Goal: Information Seeking & Learning: Learn about a topic

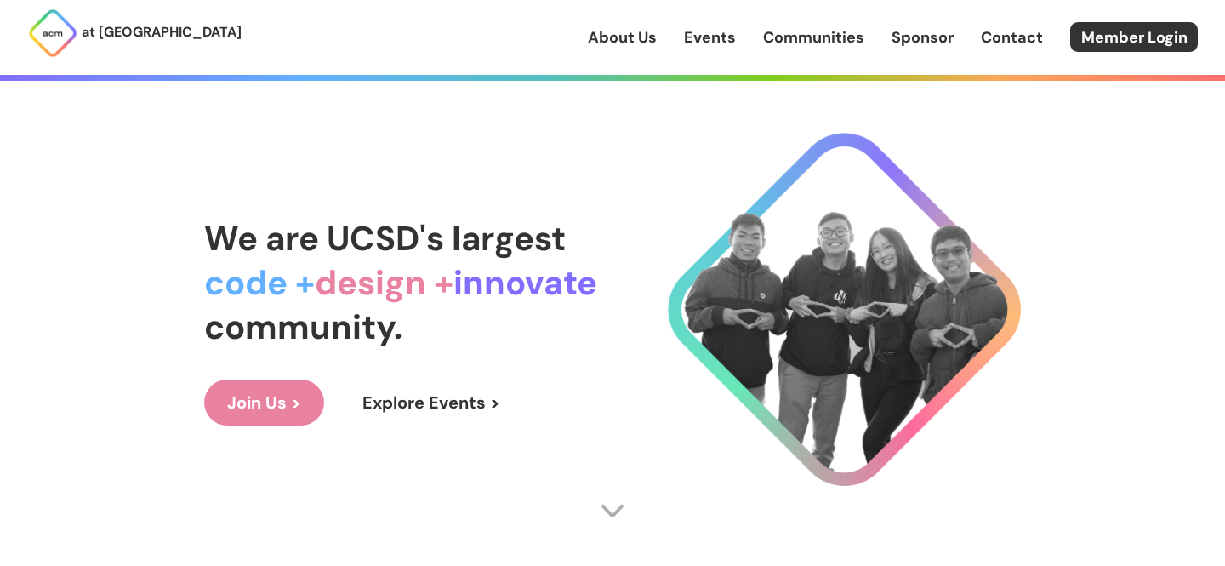
click at [626, 42] on link "About Us" at bounding box center [622, 37] width 69 height 22
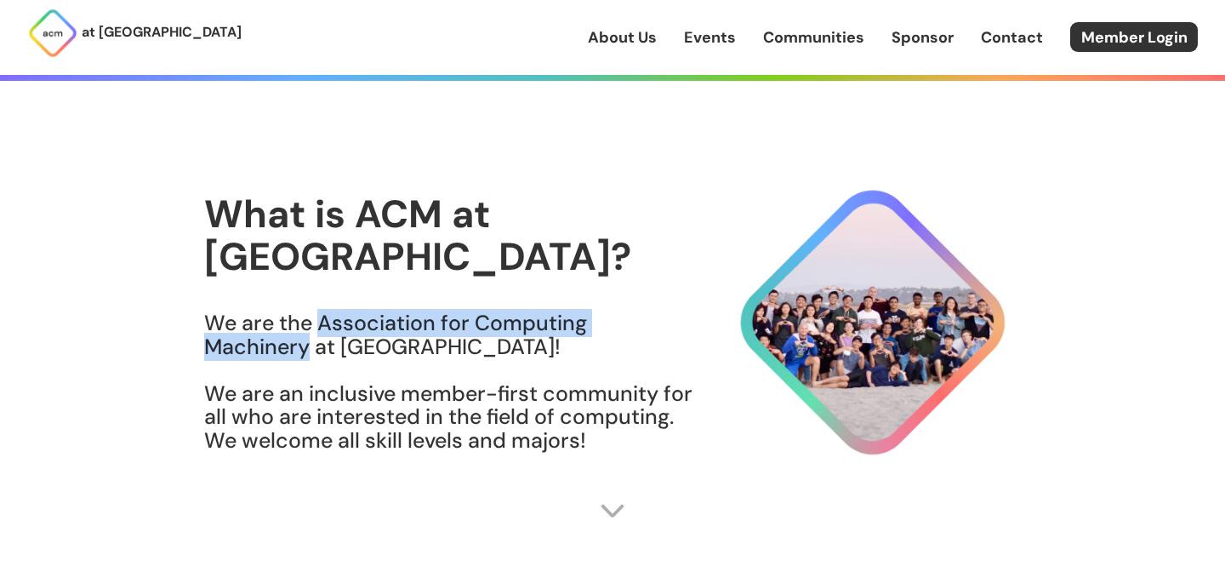
drag, startPoint x: 321, startPoint y: 303, endPoint x: 309, endPoint y: 328, distance: 27.4
click at [309, 328] on h3 "We are the Association for Computing Machinery at [GEOGRAPHIC_DATA]! We are an …" at bounding box center [449, 381] width 490 height 140
copy h3 "Association for Computing Machinery at [GEOGRAPHIC_DATA]"
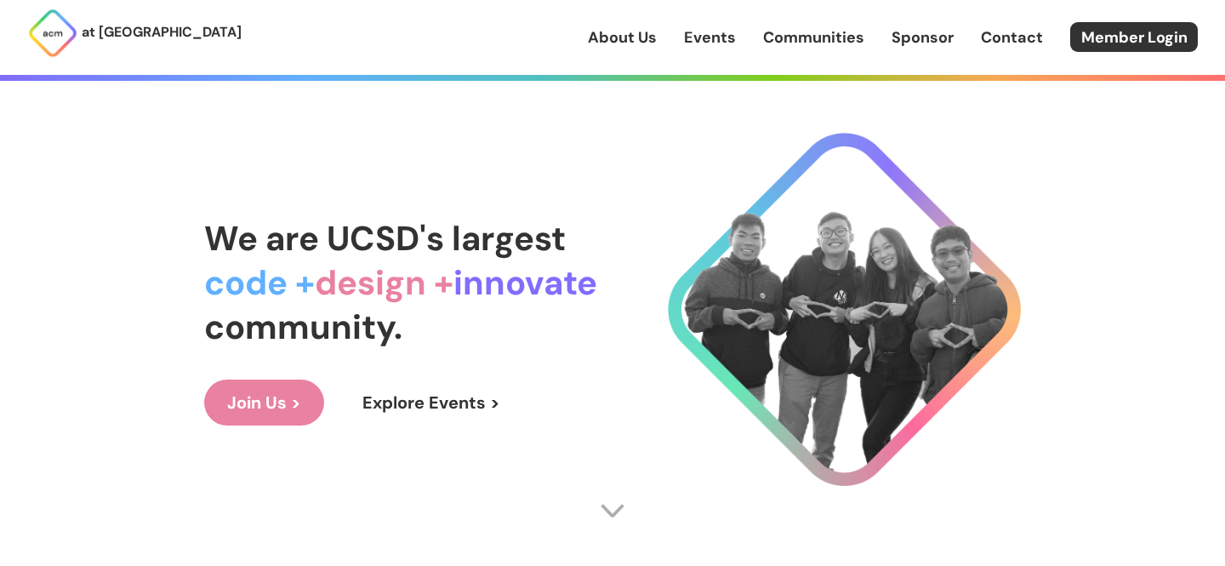
click at [625, 42] on link "About Us" at bounding box center [622, 37] width 69 height 22
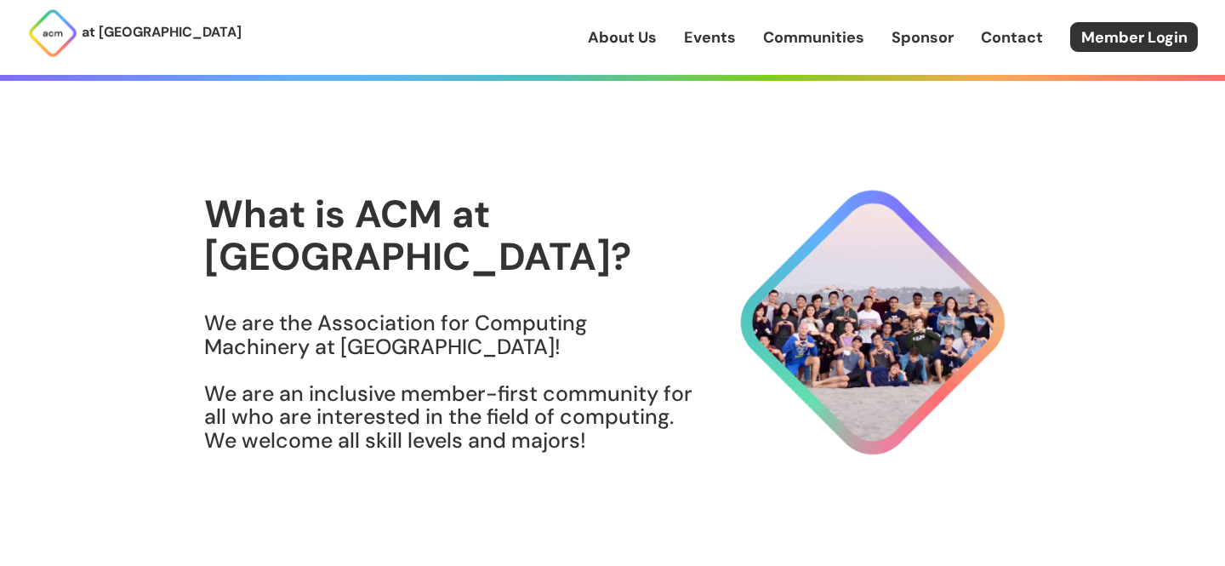
scroll to position [7, 0]
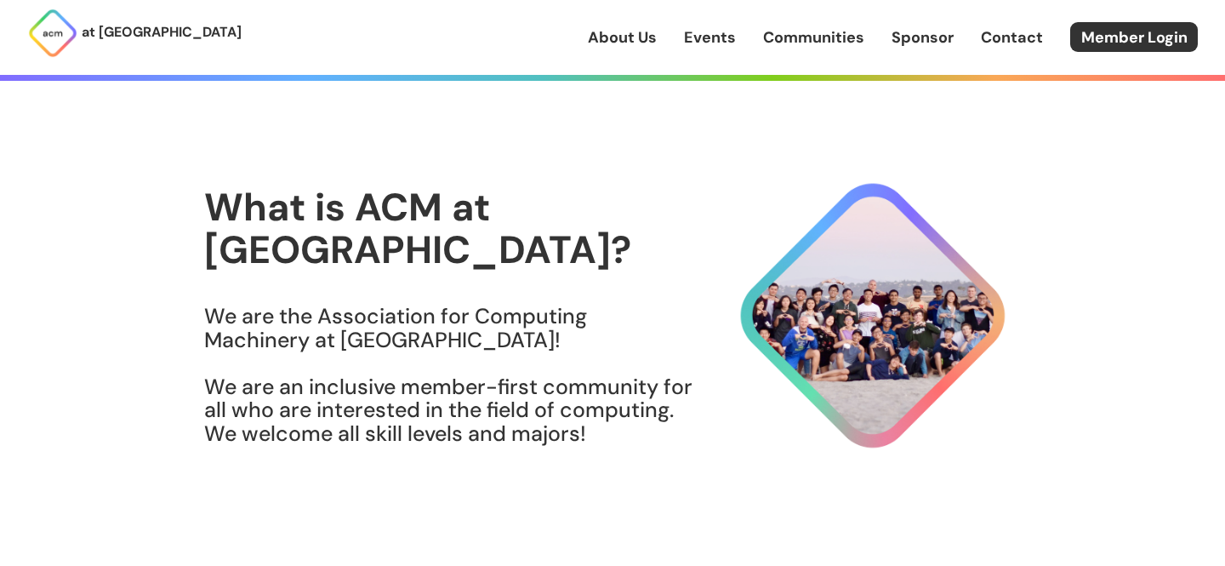
click at [465, 379] on h3 "We are the Association for Computing Machinery at [GEOGRAPHIC_DATA]! We are an …" at bounding box center [449, 375] width 490 height 140
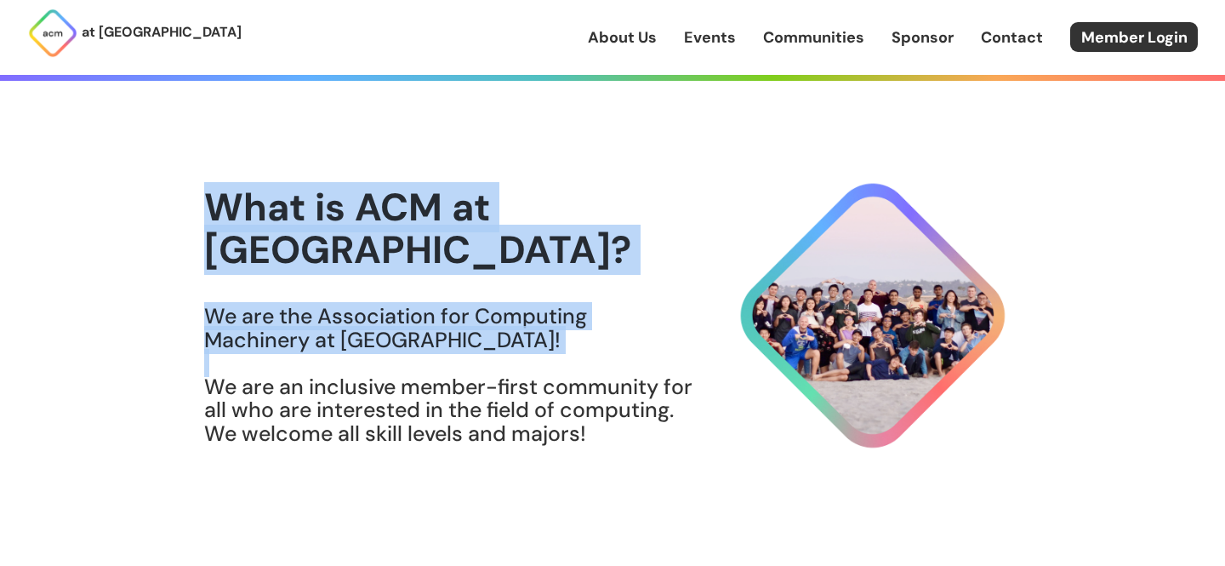
click at [465, 379] on h3 "We are the Association for Computing Machinery at [GEOGRAPHIC_DATA]! We are an …" at bounding box center [449, 375] width 490 height 140
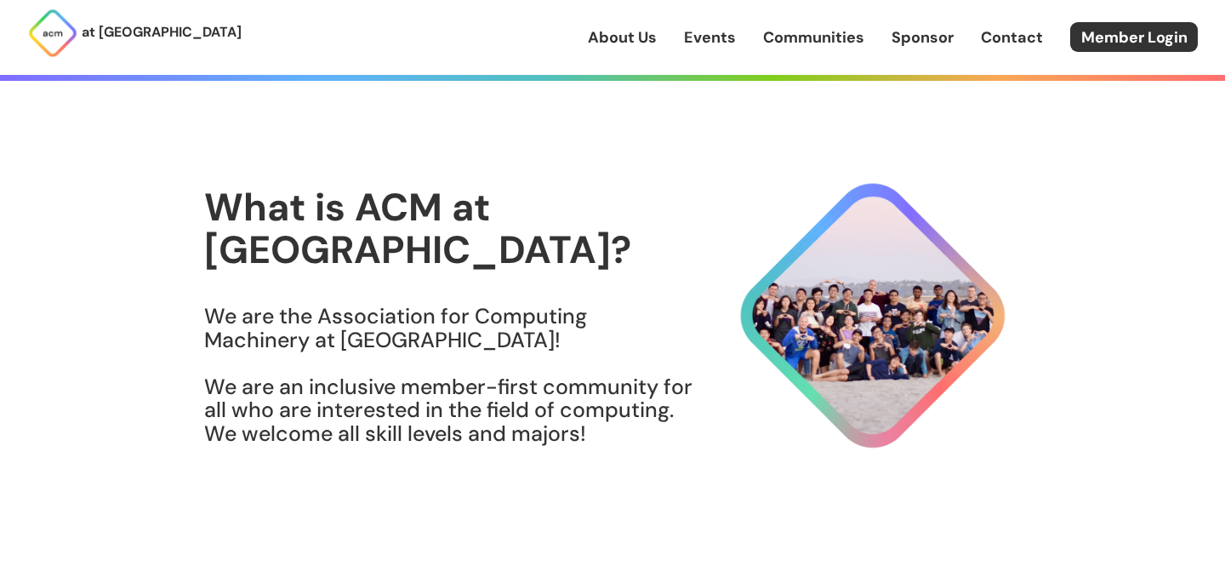
click at [619, 248] on h1 "What is ACM at [GEOGRAPHIC_DATA]?" at bounding box center [449, 228] width 490 height 84
